Goal: Understand process/instructions

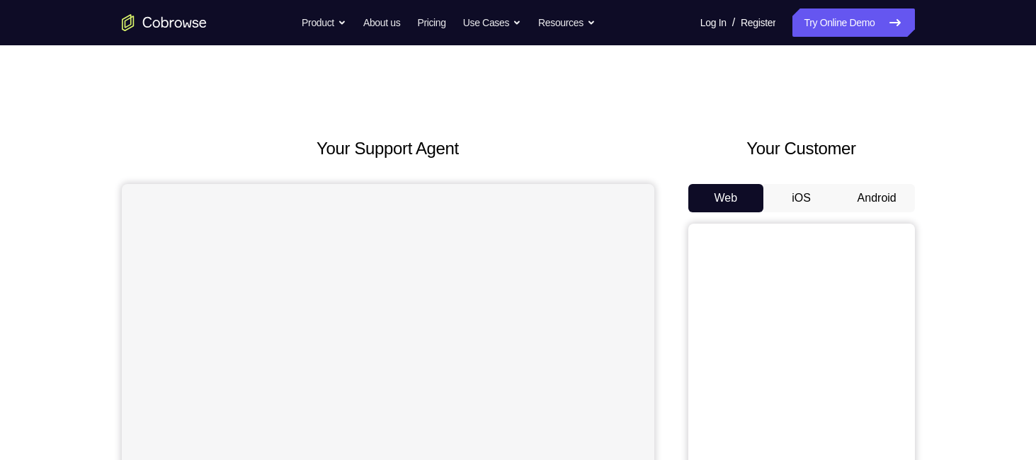
click at [876, 205] on button "Android" at bounding box center [877, 198] width 76 height 28
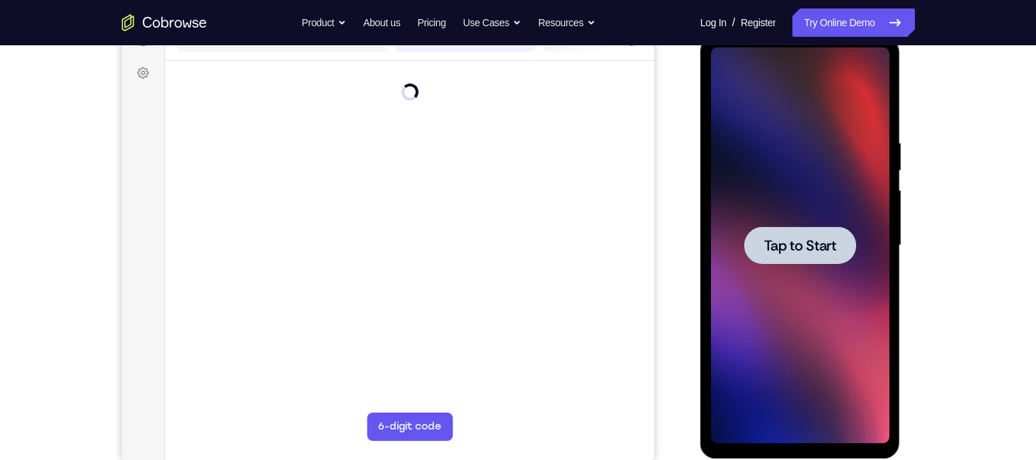
click at [823, 239] on span "Tap to Start" at bounding box center [800, 246] width 72 height 14
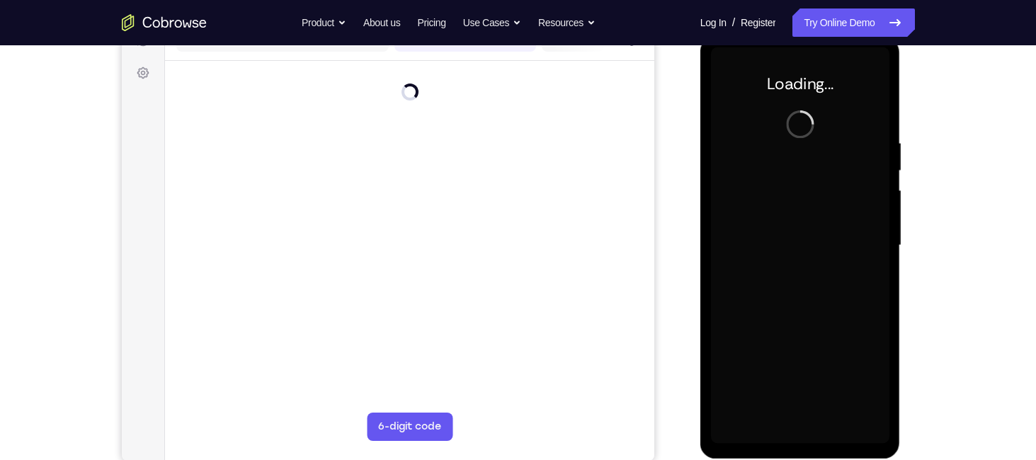
scroll to position [194, 0]
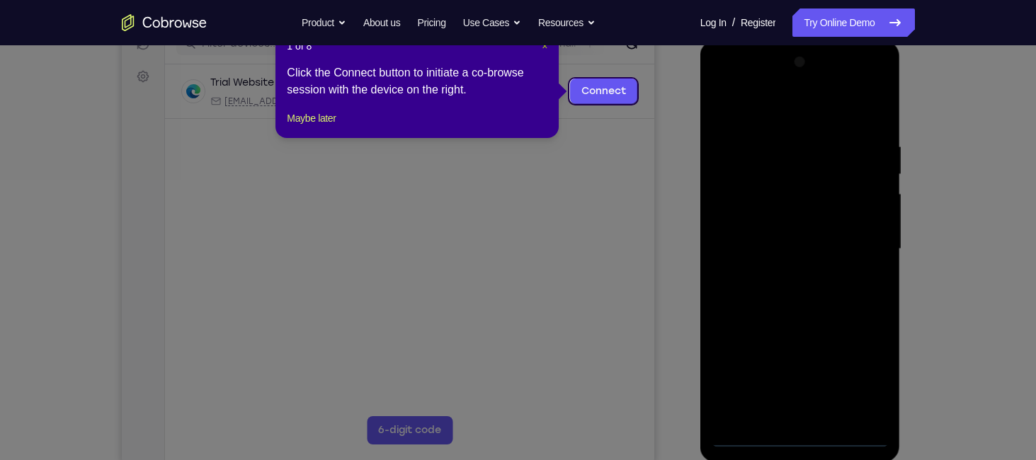
click at [547, 49] on span "×" at bounding box center [545, 45] width 6 height 11
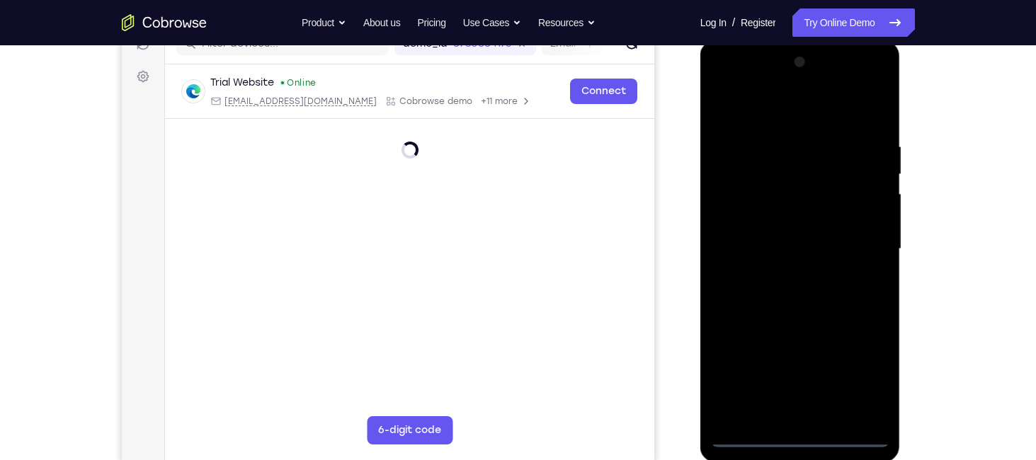
click at [810, 435] on div at bounding box center [800, 249] width 178 height 396
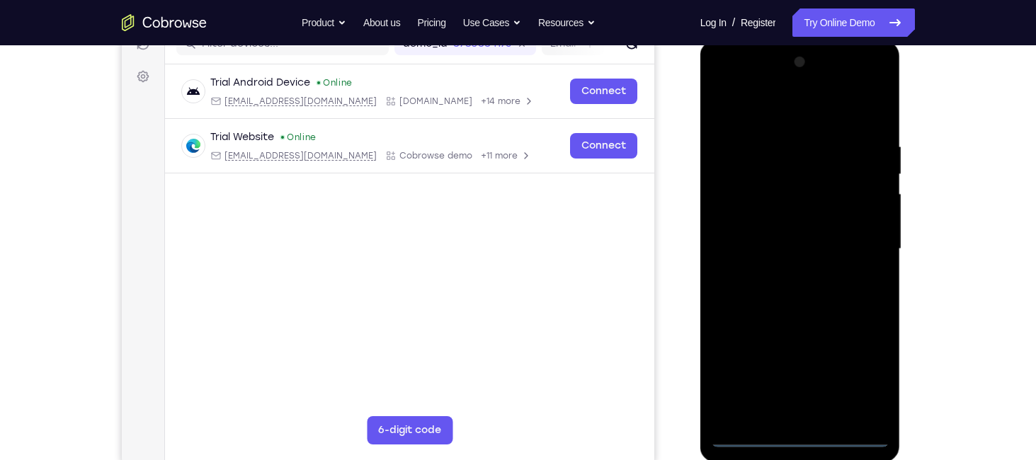
click at [876, 382] on div at bounding box center [800, 249] width 178 height 396
click at [727, 84] on div at bounding box center [800, 249] width 178 height 396
click at [860, 244] on div at bounding box center [800, 249] width 178 height 396
click at [783, 275] on div at bounding box center [800, 249] width 178 height 396
click at [779, 234] on div at bounding box center [800, 249] width 178 height 396
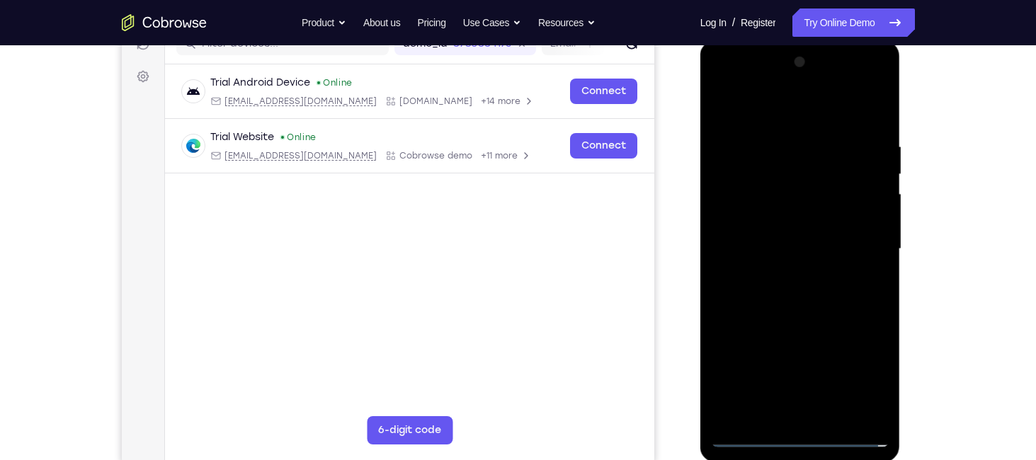
click at [796, 214] on div at bounding box center [800, 249] width 178 height 396
click at [799, 244] on div at bounding box center [800, 249] width 178 height 396
click at [819, 294] on div at bounding box center [800, 249] width 178 height 396
click at [811, 311] on div at bounding box center [800, 249] width 178 height 396
click at [832, 416] on div at bounding box center [800, 249] width 178 height 396
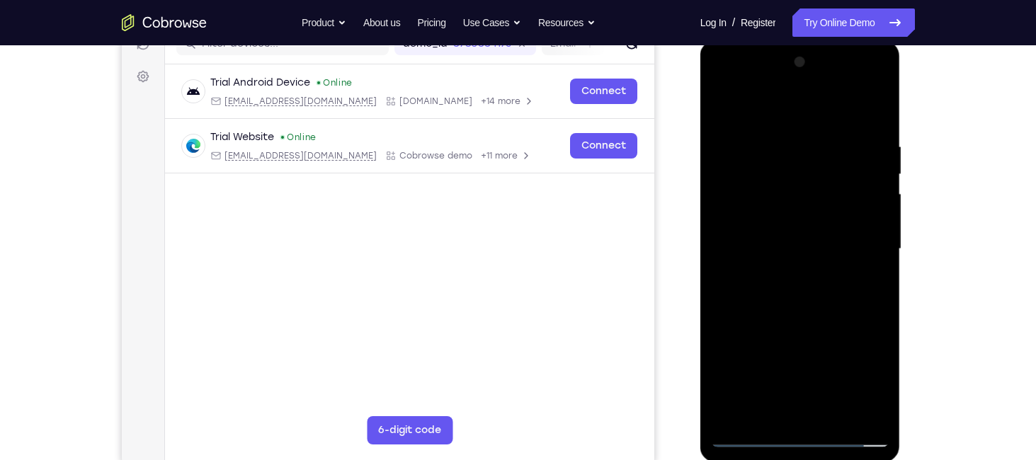
click at [808, 326] on div at bounding box center [800, 249] width 178 height 396
click at [748, 435] on div at bounding box center [800, 249] width 178 height 396
click at [766, 423] on div at bounding box center [800, 249] width 178 height 396
click at [868, 420] on div at bounding box center [800, 249] width 178 height 396
click at [723, 420] on div at bounding box center [800, 249] width 178 height 396
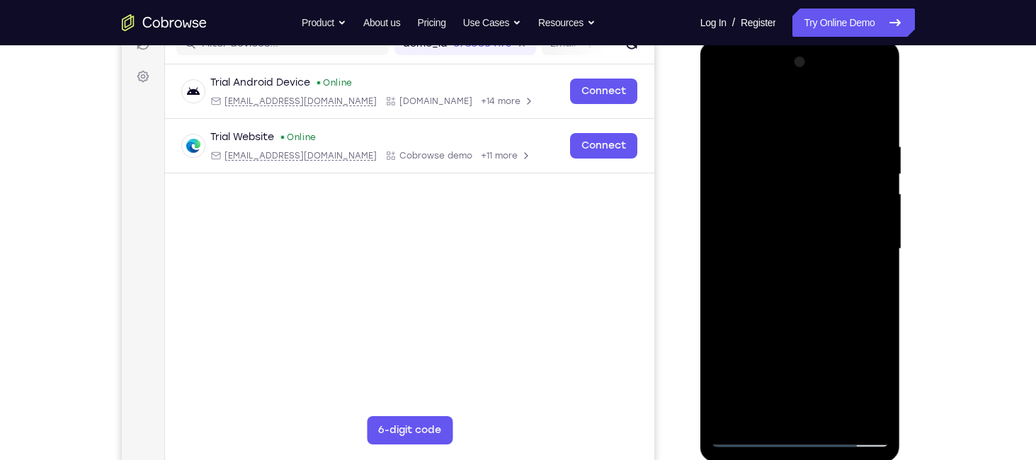
click at [876, 102] on div at bounding box center [800, 249] width 178 height 396
click at [765, 414] on div at bounding box center [800, 249] width 178 height 396
drag, startPoint x: 808, startPoint y: 265, endPoint x: 817, endPoint y: 156, distance: 109.4
click at [817, 156] on div at bounding box center [800, 249] width 178 height 396
drag, startPoint x: 830, startPoint y: 305, endPoint x: 837, endPoint y: 145, distance: 160.1
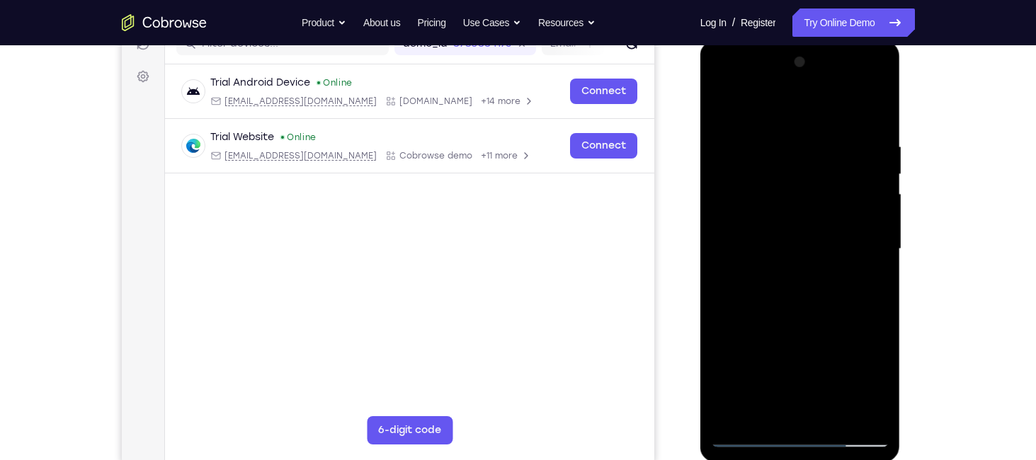
click at [837, 145] on div at bounding box center [800, 249] width 178 height 396
drag, startPoint x: 815, startPoint y: 273, endPoint x: 825, endPoint y: 151, distance: 122.9
click at [825, 151] on div at bounding box center [800, 249] width 178 height 396
drag, startPoint x: 826, startPoint y: 290, endPoint x: 837, endPoint y: 173, distance: 116.6
click at [837, 173] on div at bounding box center [800, 249] width 178 height 396
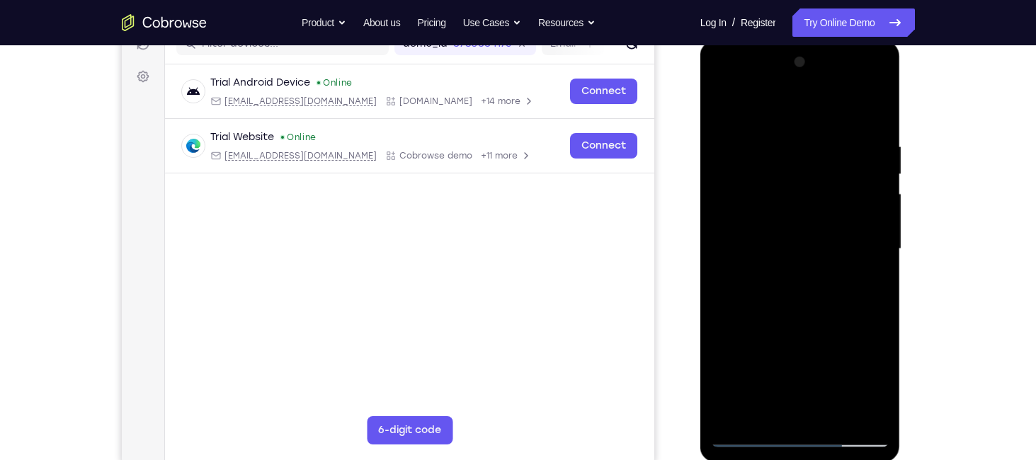
drag, startPoint x: 784, startPoint y: 310, endPoint x: 795, endPoint y: 107, distance: 203.4
click at [795, 107] on div at bounding box center [800, 249] width 178 height 396
drag, startPoint x: 810, startPoint y: 279, endPoint x: 816, endPoint y: 157, distance: 121.9
click at [816, 157] on div at bounding box center [800, 249] width 178 height 396
